Goal: Obtain resource: Download file/media

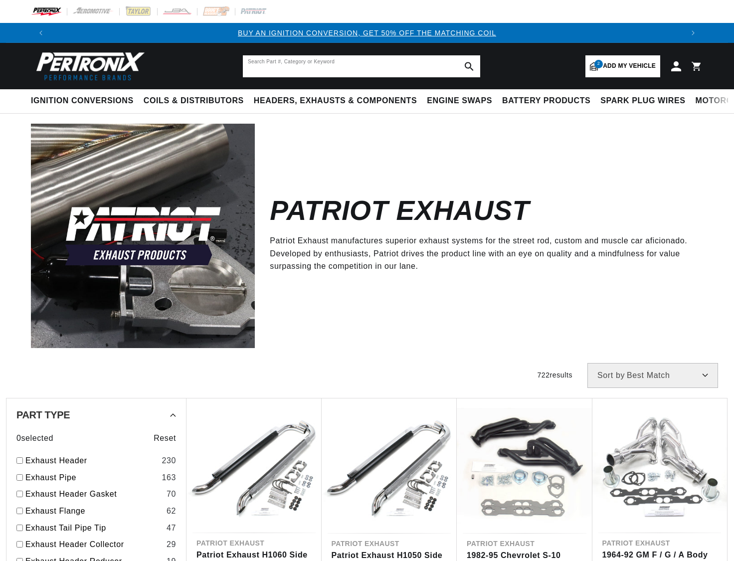
click at [276, 67] on input "text" at bounding box center [361, 66] width 237 height 22
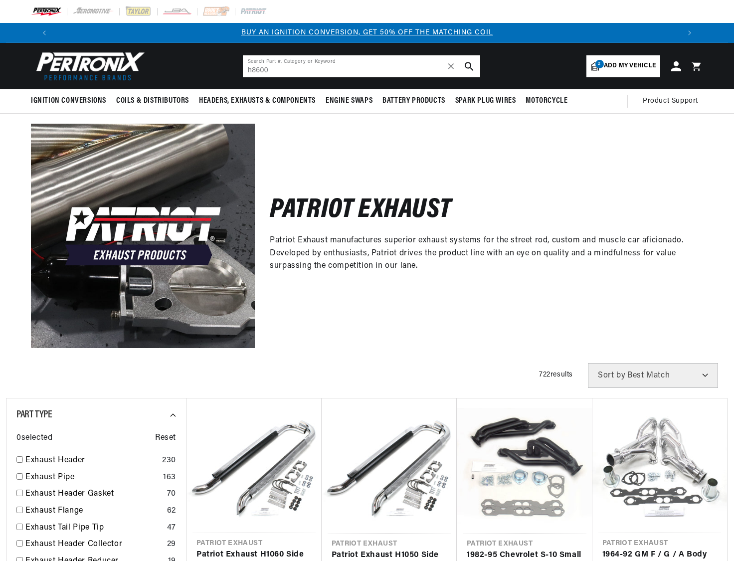
type input "h8600"
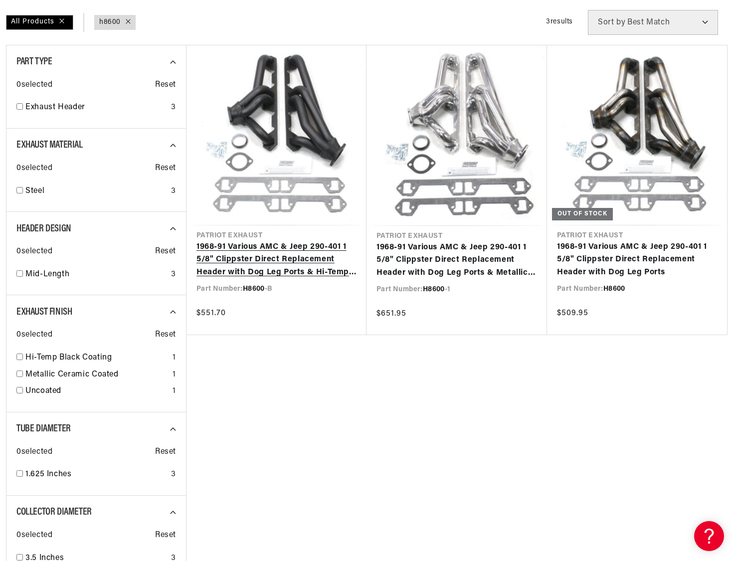
scroll to position [150, 0]
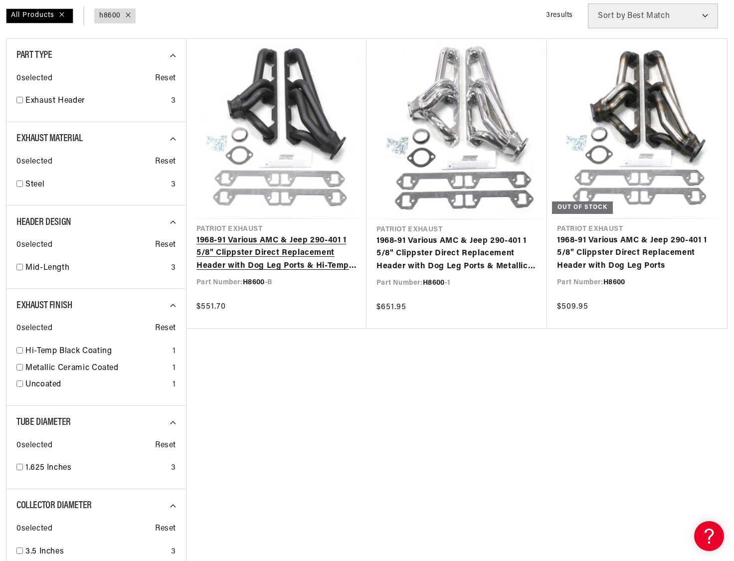
click at [256, 253] on link "1968-91 Various AMC & Jeep 290-401 1 5/8" Clippster Direct Replacement Header w…" at bounding box center [276, 253] width 160 height 38
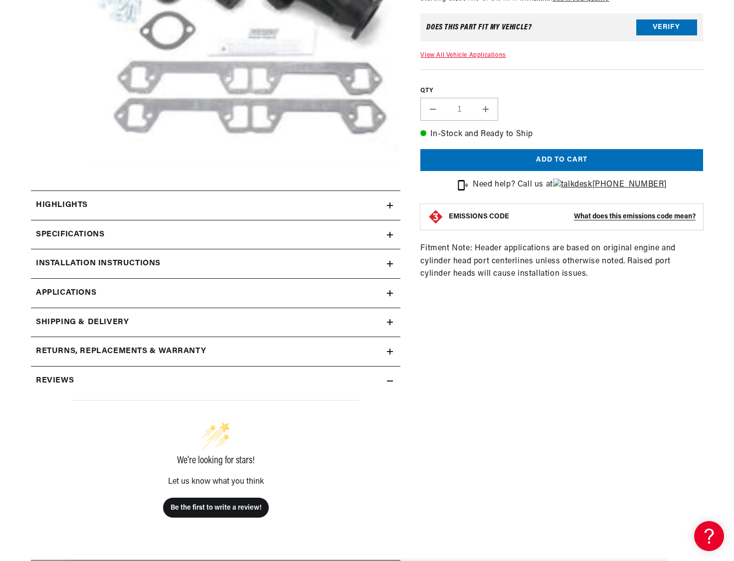
scroll to position [0, 623]
click at [391, 263] on icon at bounding box center [390, 264] width 6 height 6
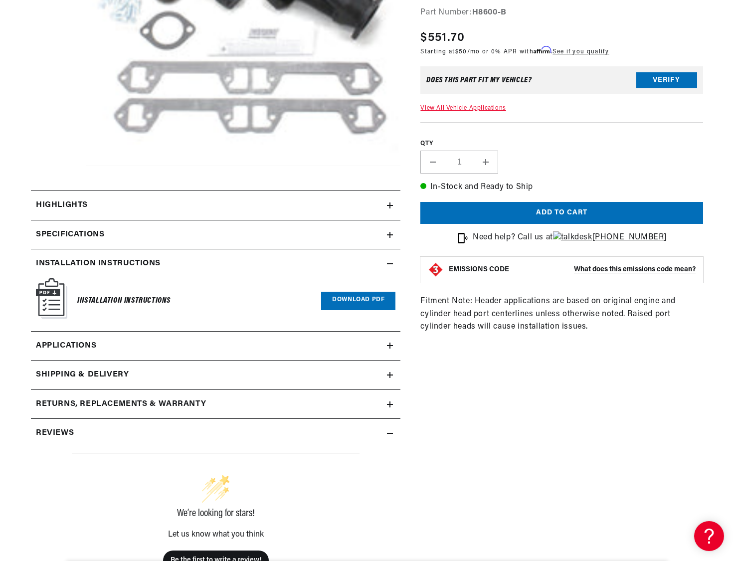
click at [347, 301] on link "Download PDF" at bounding box center [358, 301] width 74 height 18
